Goal: Information Seeking & Learning: Learn about a topic

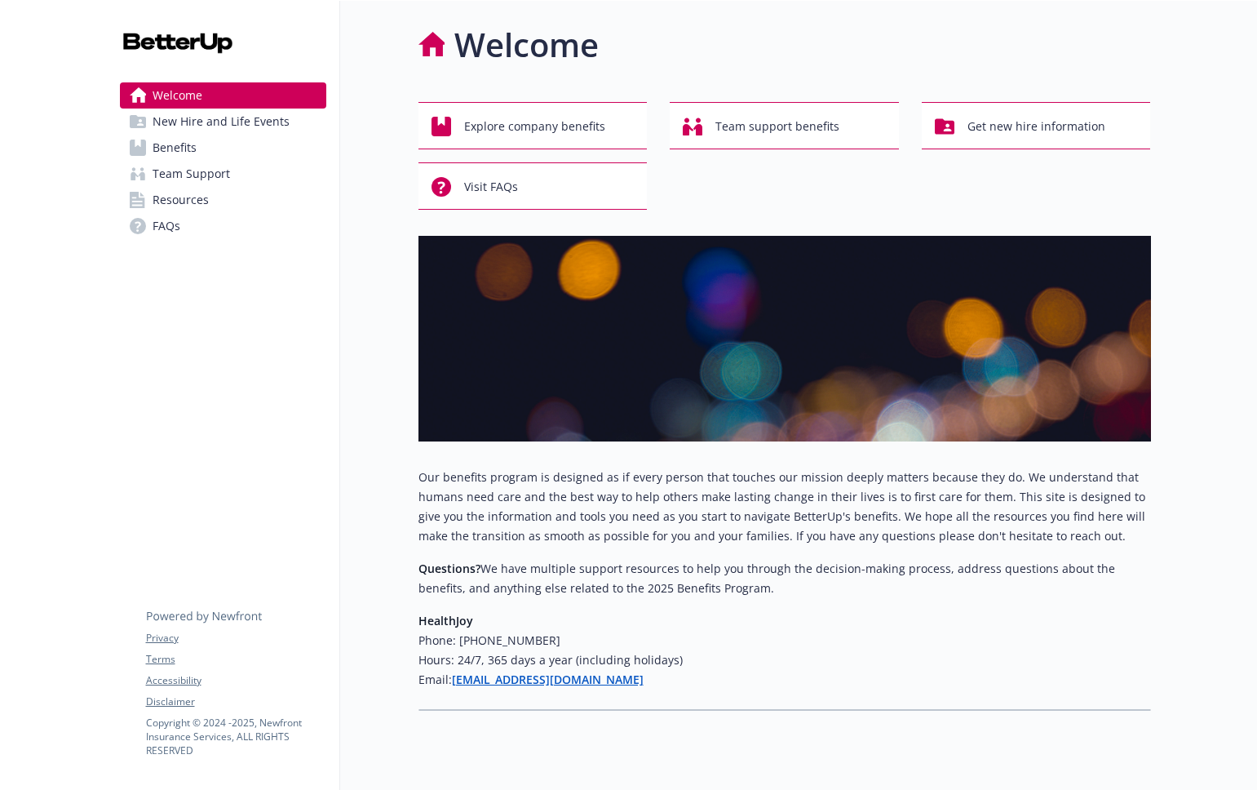
click at [188, 97] on span "Welcome" at bounding box center [178, 95] width 50 height 26
click at [184, 95] on span "Welcome" at bounding box center [178, 95] width 50 height 26
click at [538, 144] on button "Explore company benefits" at bounding box center [533, 125] width 229 height 47
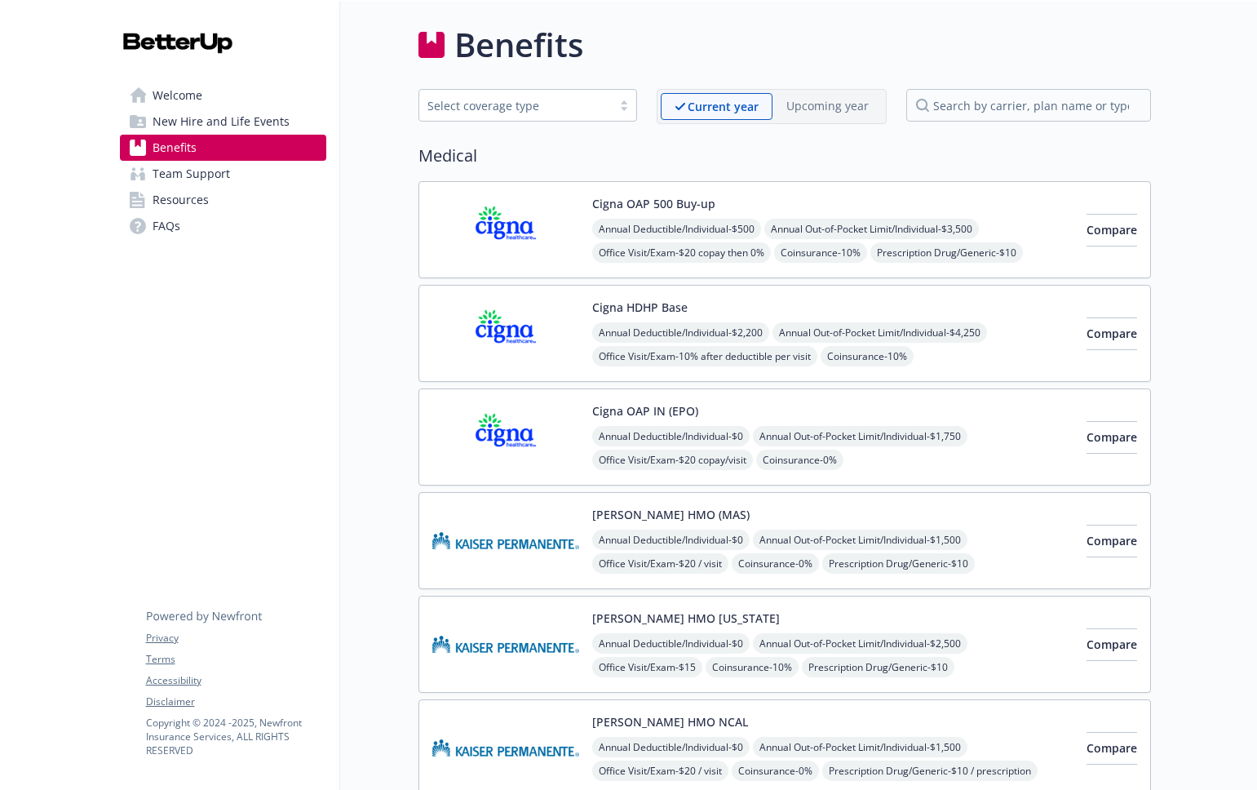
click at [186, 96] on span "Welcome" at bounding box center [178, 95] width 50 height 26
